Goal: Information Seeking & Learning: Learn about a topic

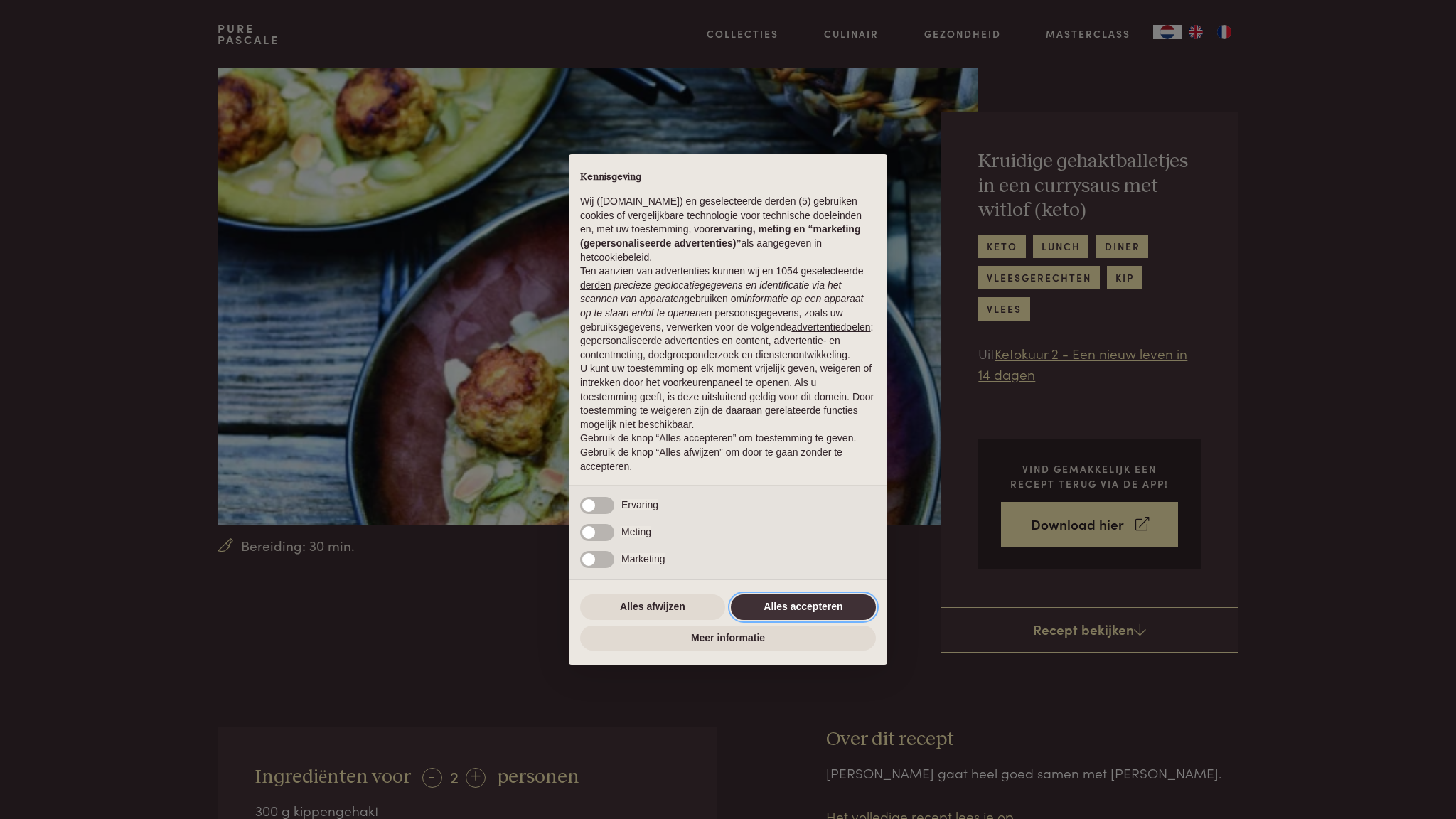
click at [796, 606] on button "Alles accepteren" at bounding box center [802, 607] width 145 height 26
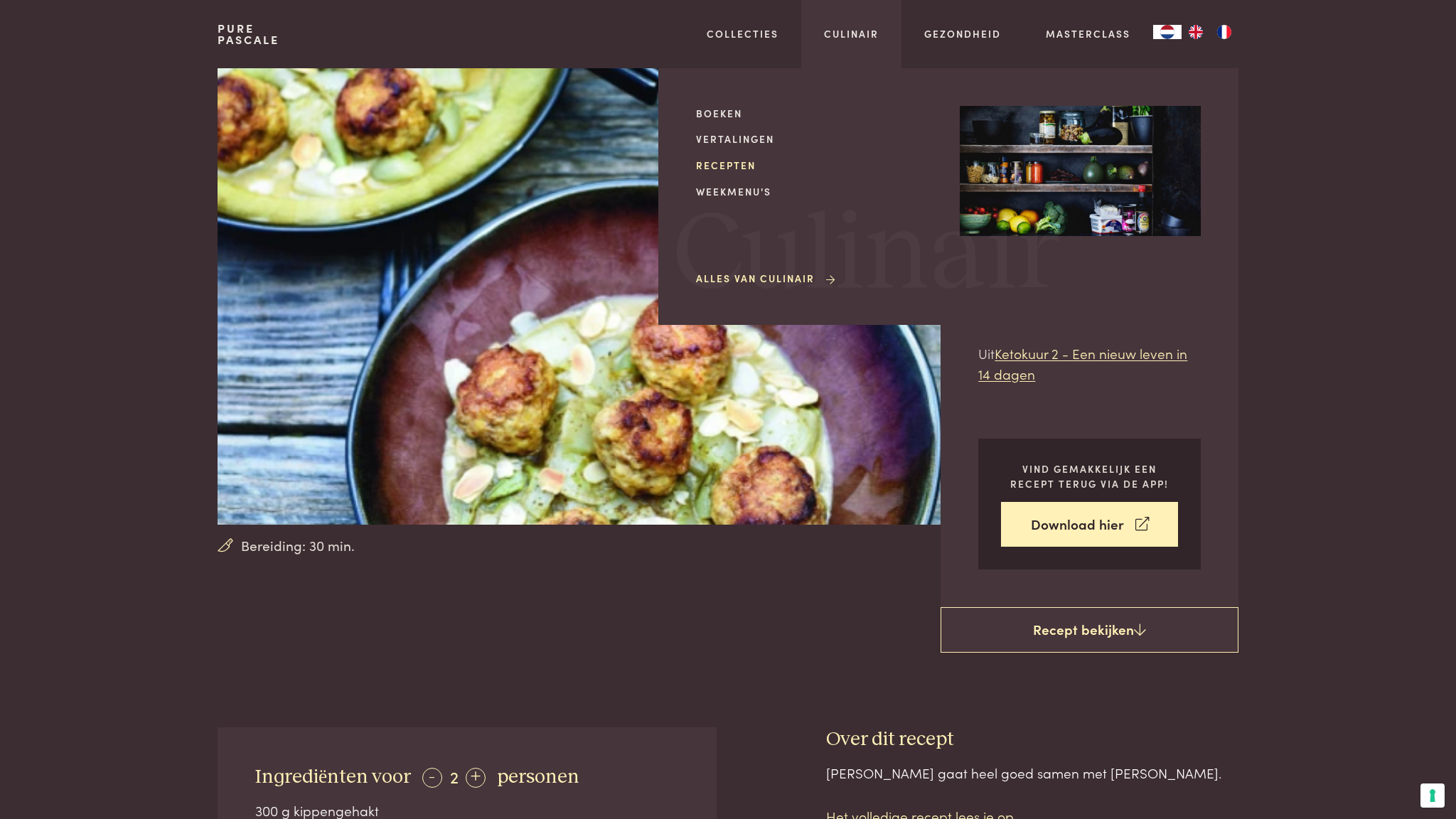
click at [727, 162] on link "Recepten" at bounding box center [817, 165] width 241 height 15
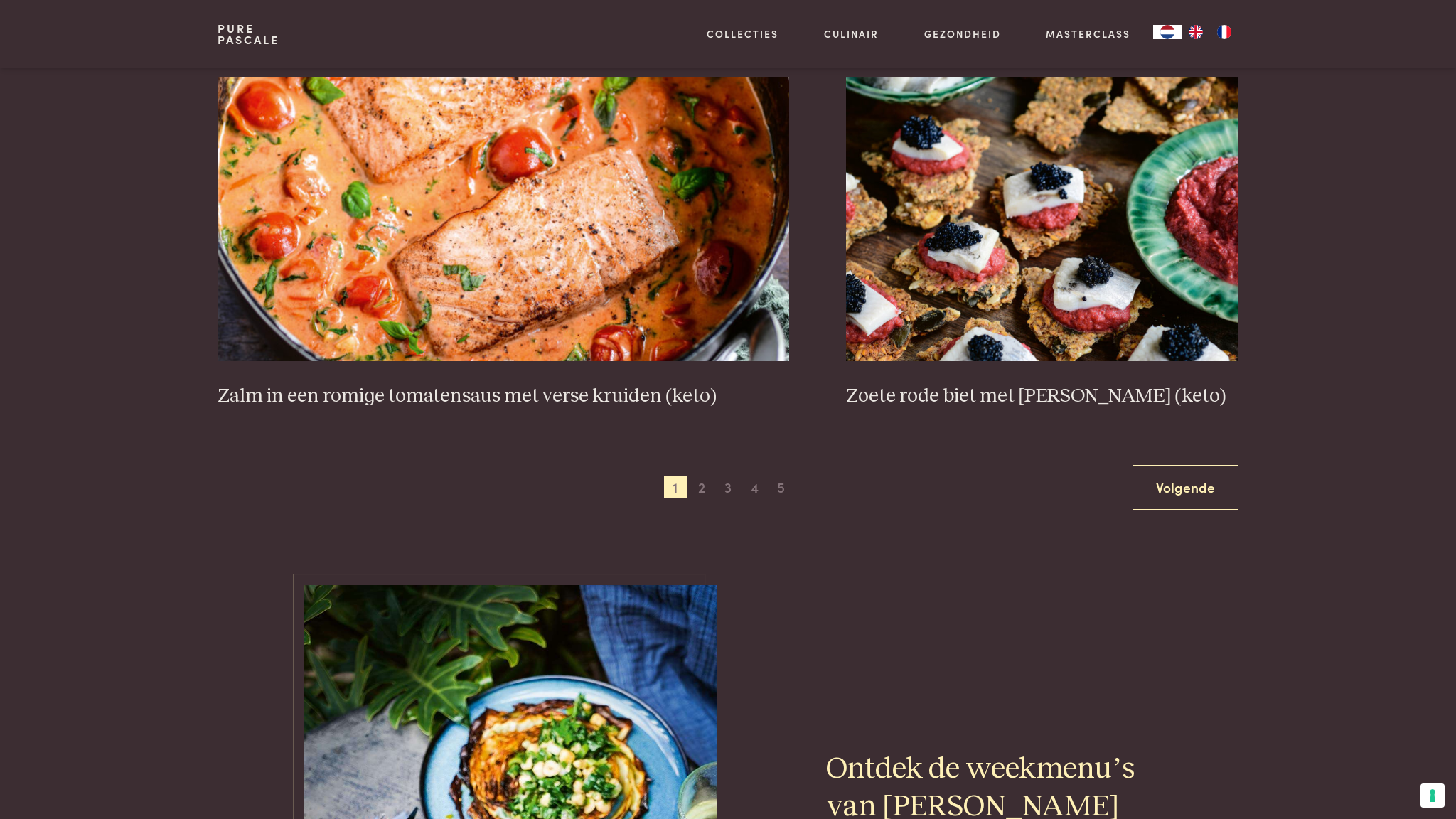
scroll to position [2559, 0]
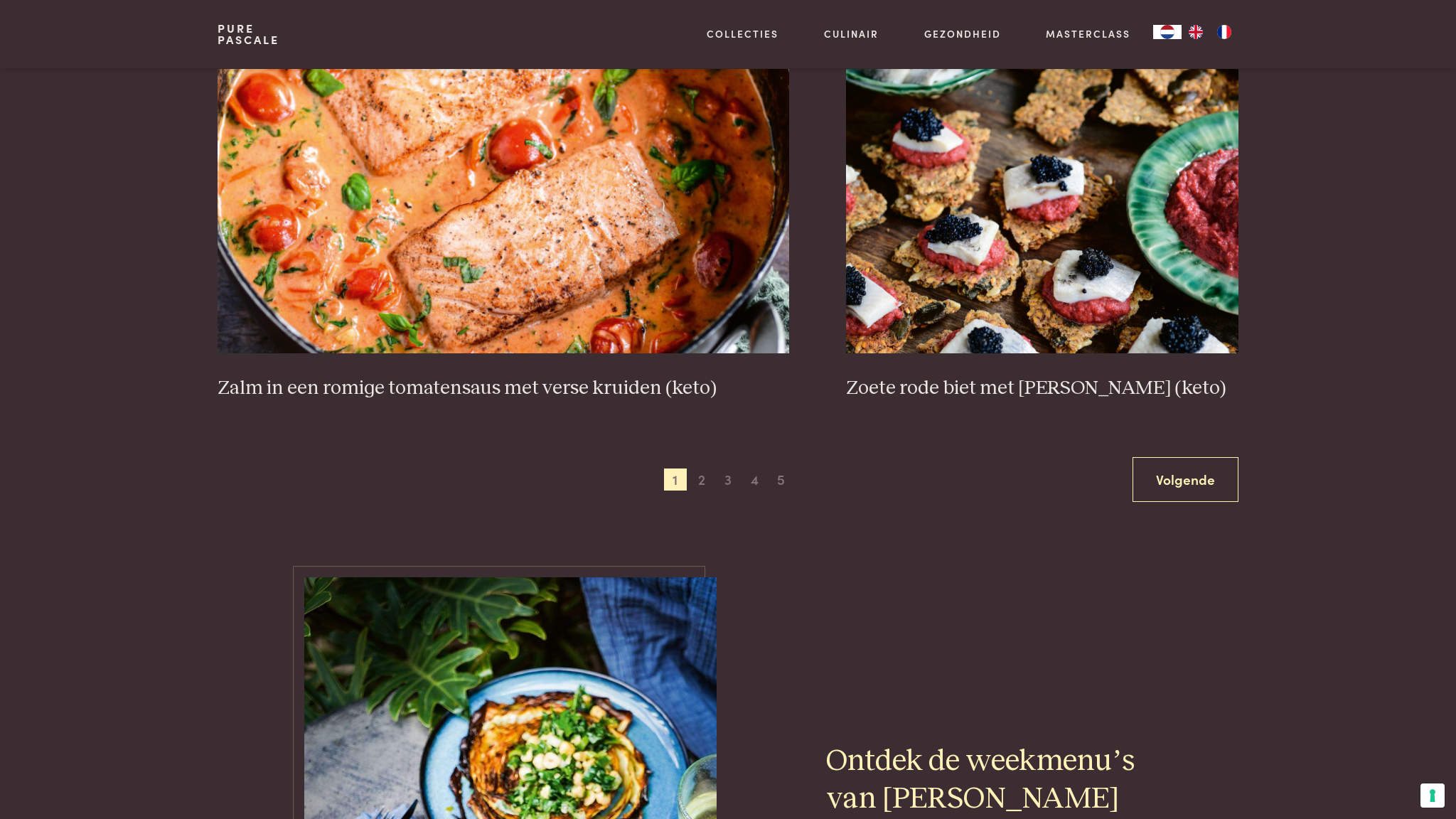
click at [696, 471] on span "2" at bounding box center [702, 480] width 23 height 23
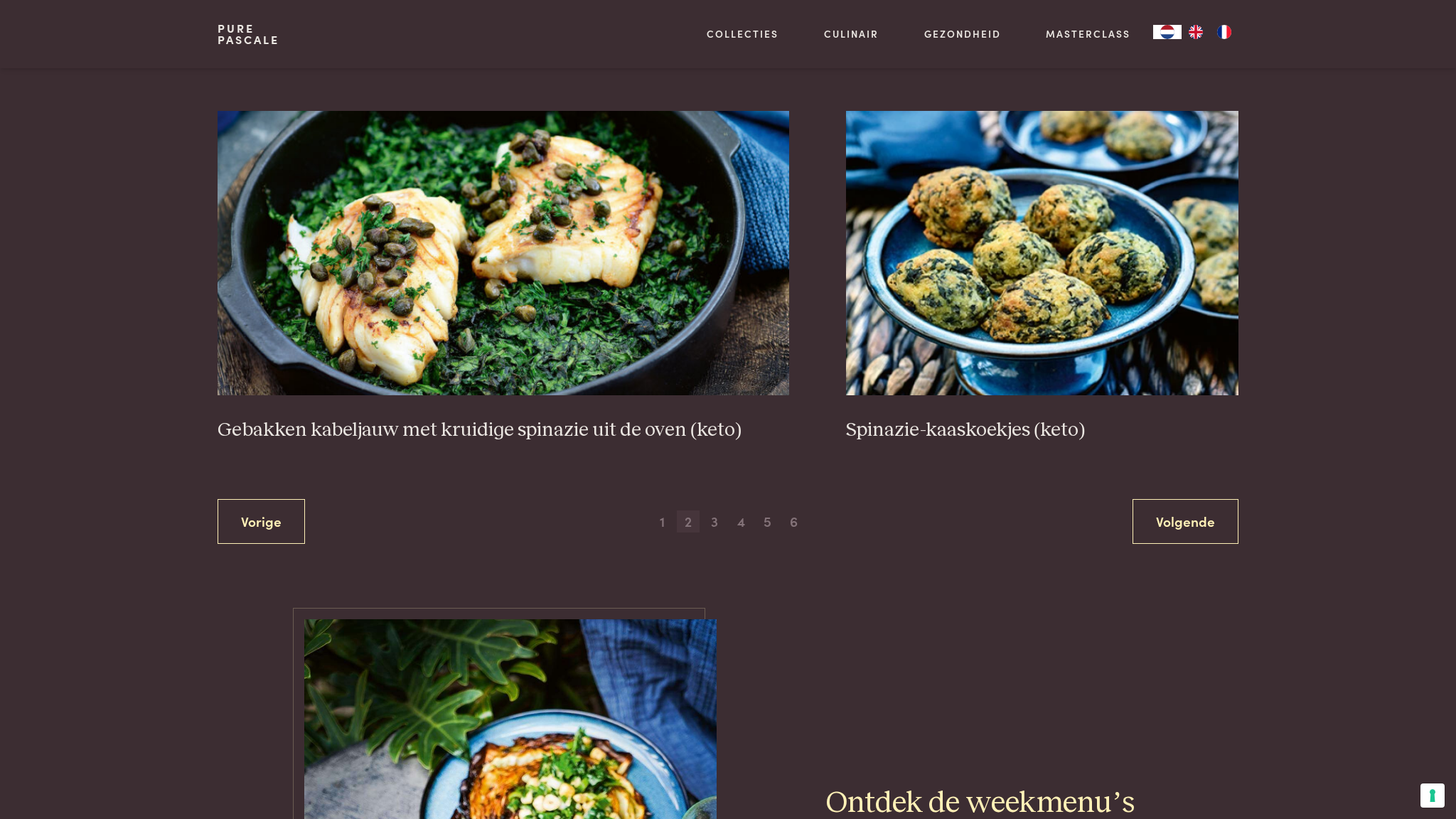
scroll to position [2525, 0]
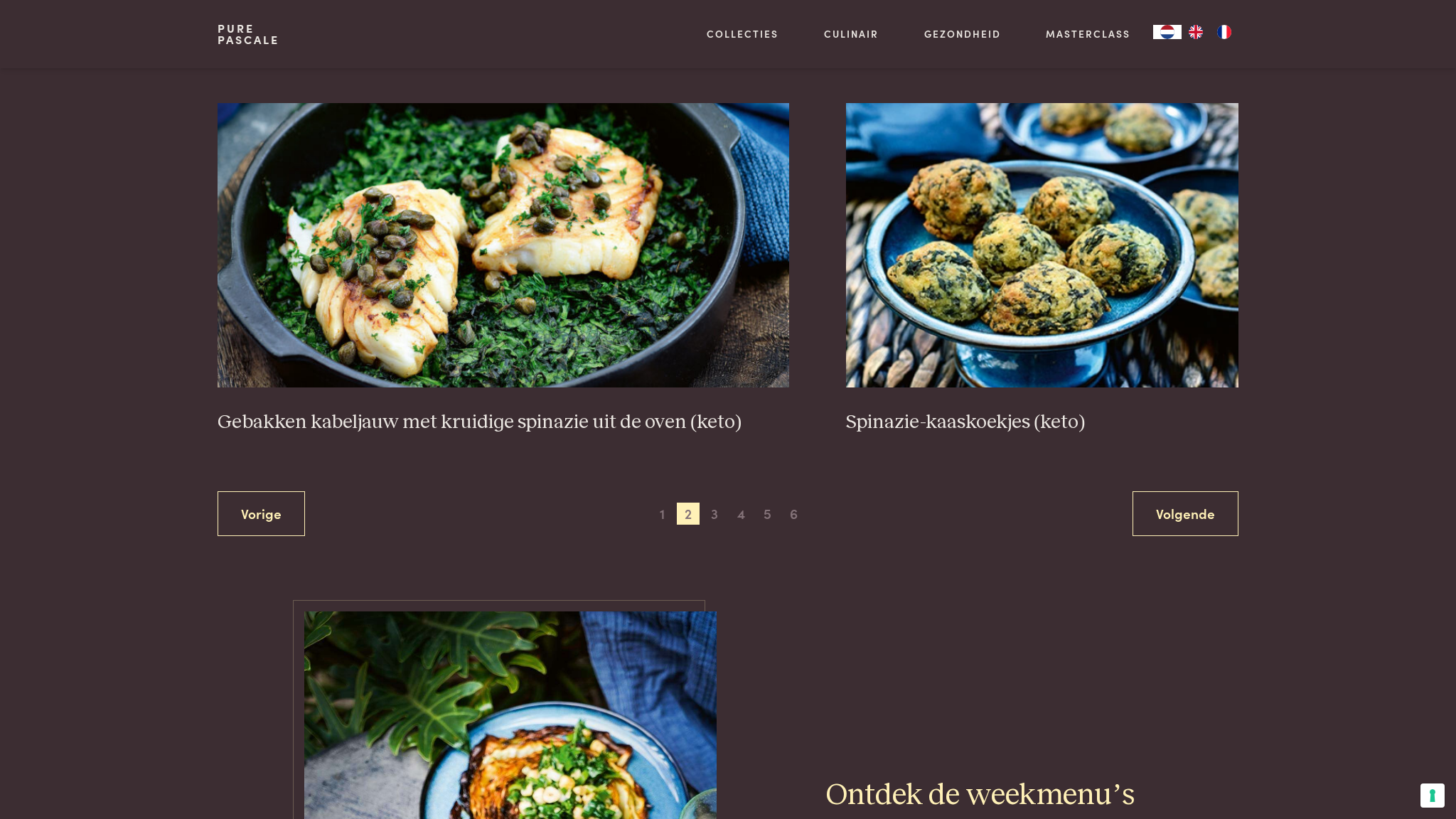
click at [710, 507] on span "3" at bounding box center [714, 514] width 23 height 23
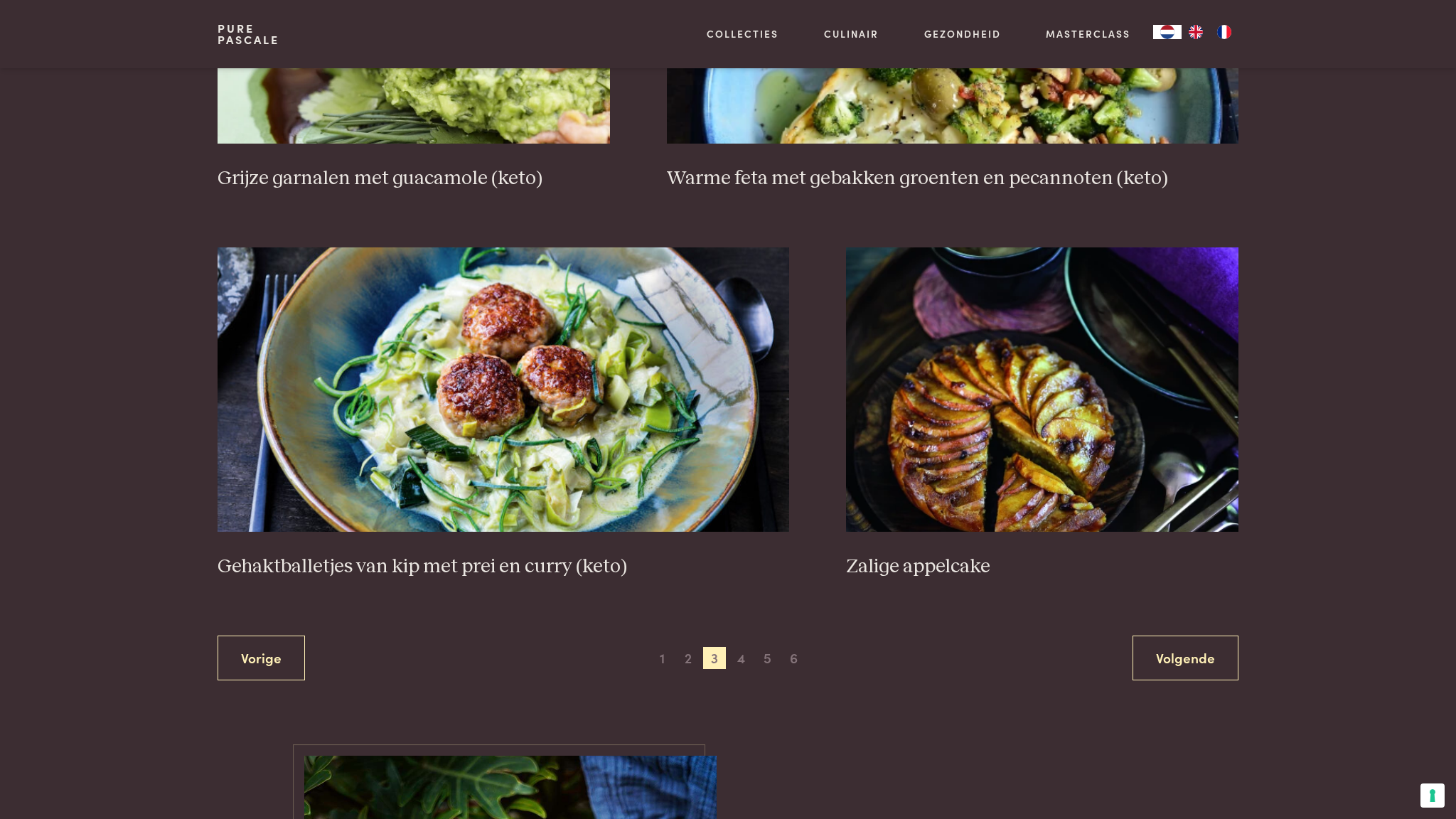
scroll to position [2431, 0]
click at [744, 651] on span "4" at bounding box center [742, 658] width 23 height 23
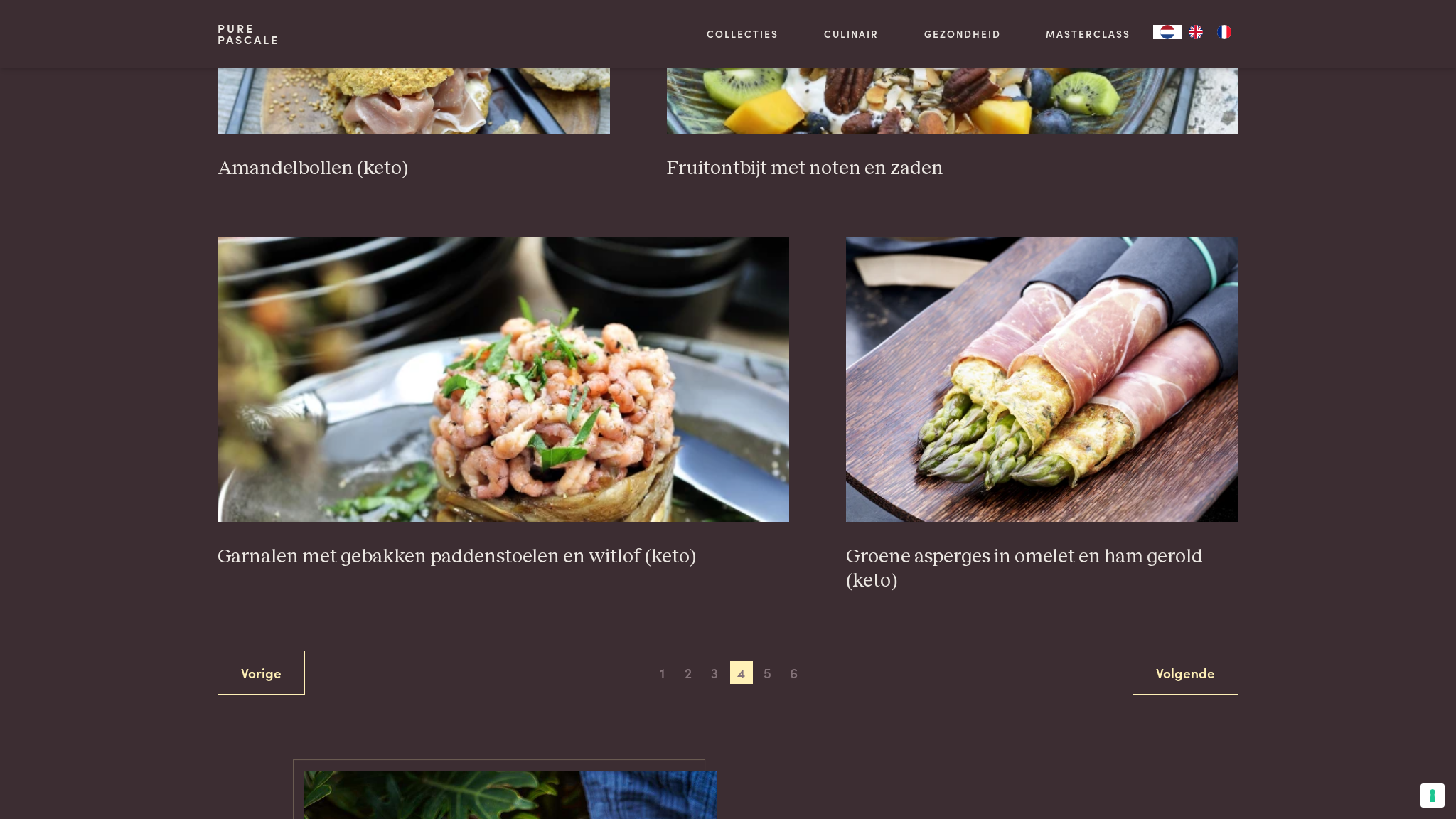
click at [771, 671] on span "5" at bounding box center [767, 673] width 23 height 23
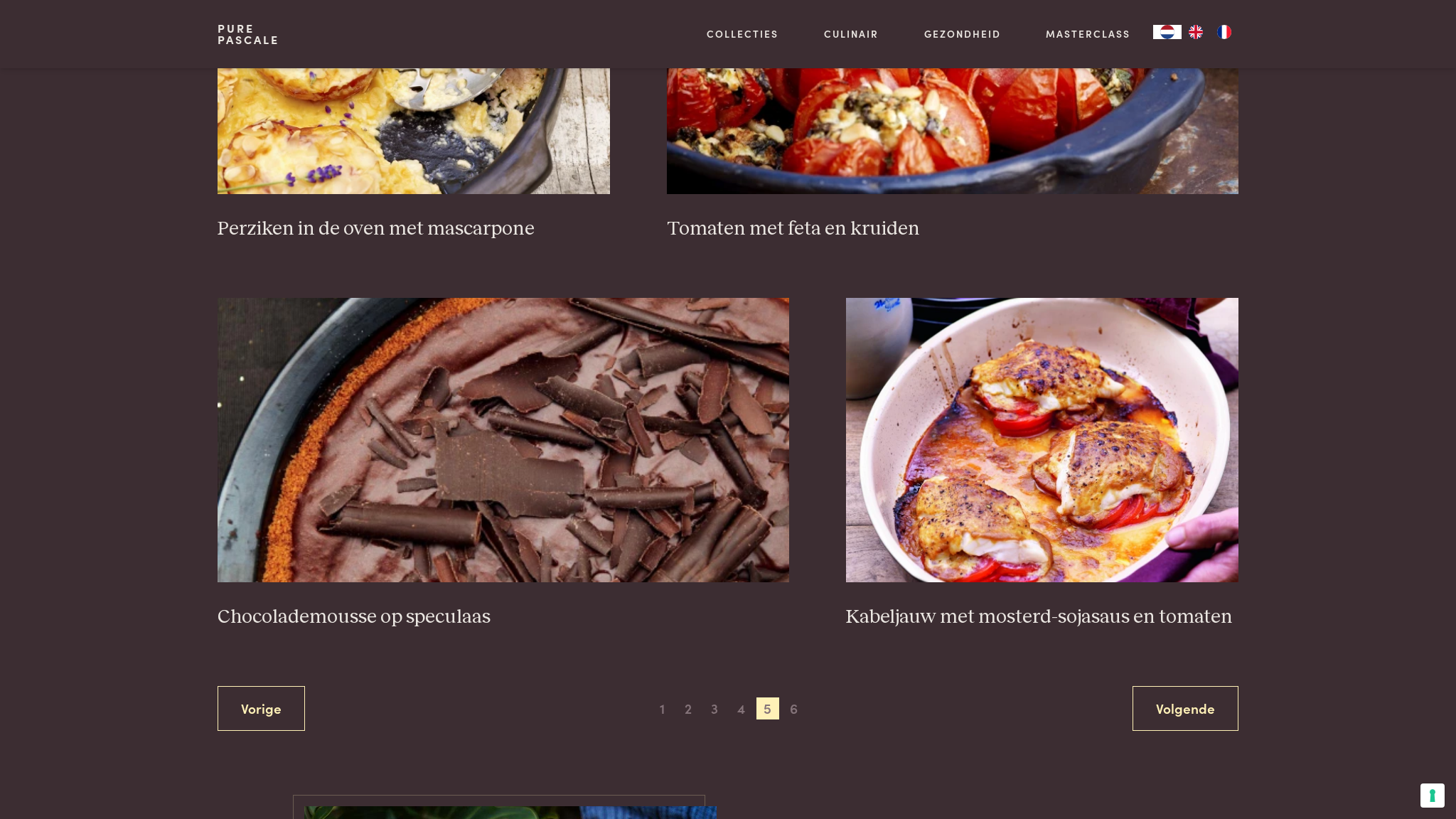
scroll to position [2334, 0]
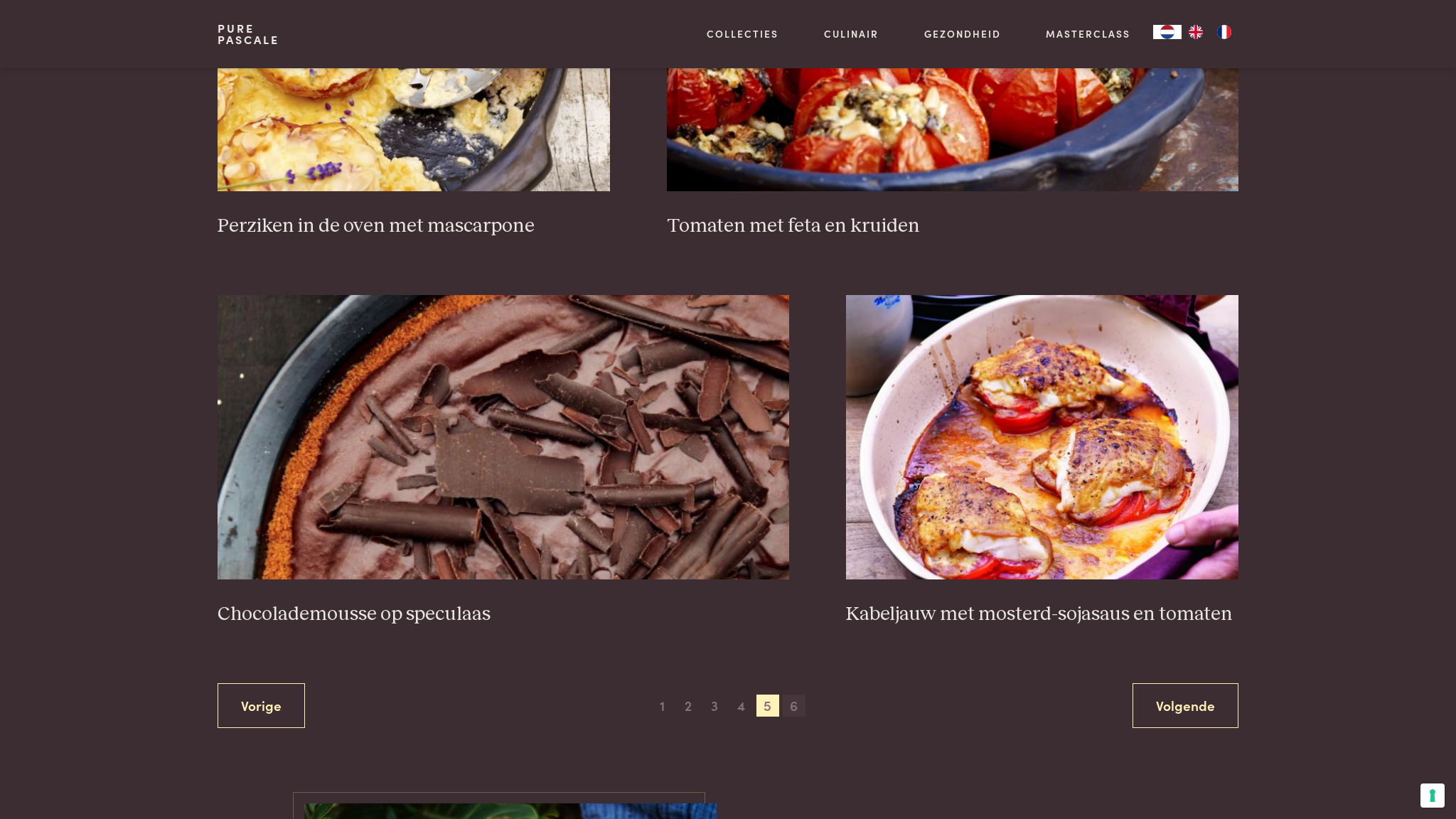
click at [794, 700] on span "6" at bounding box center [794, 706] width 23 height 23
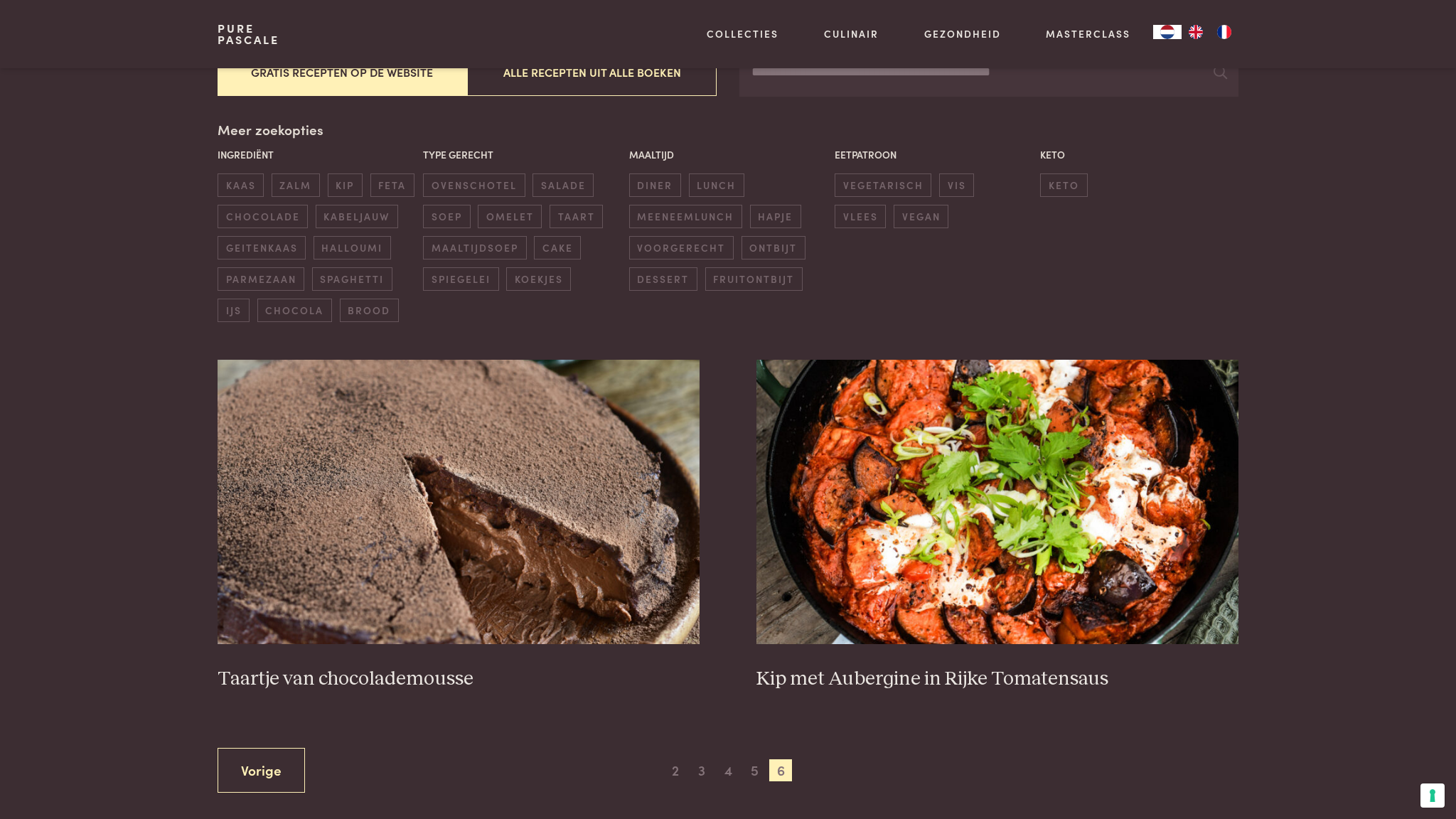
scroll to position [296, 0]
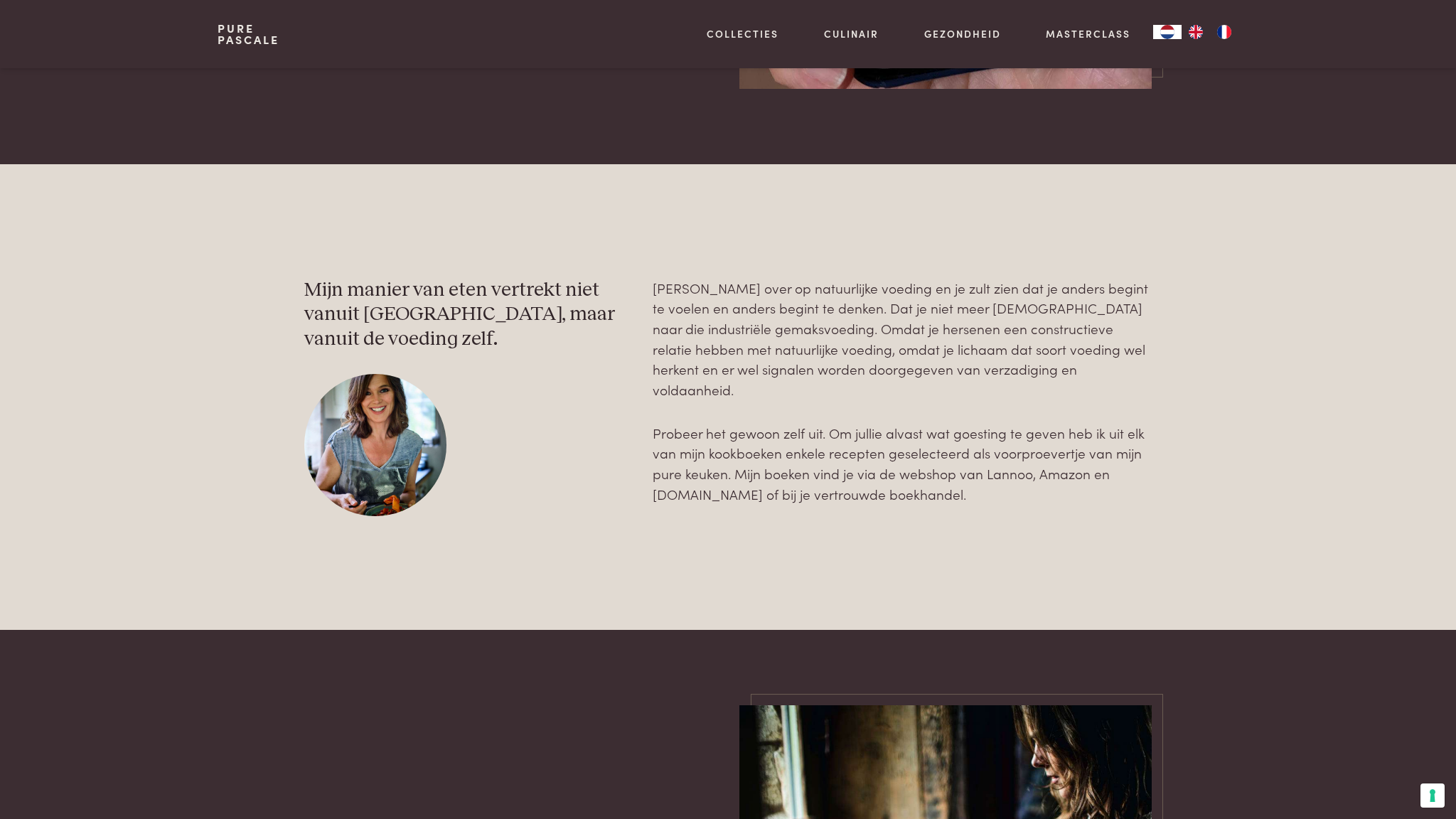
scroll to position [2175, 0]
